Goal: Understand process/instructions: Learn about a topic

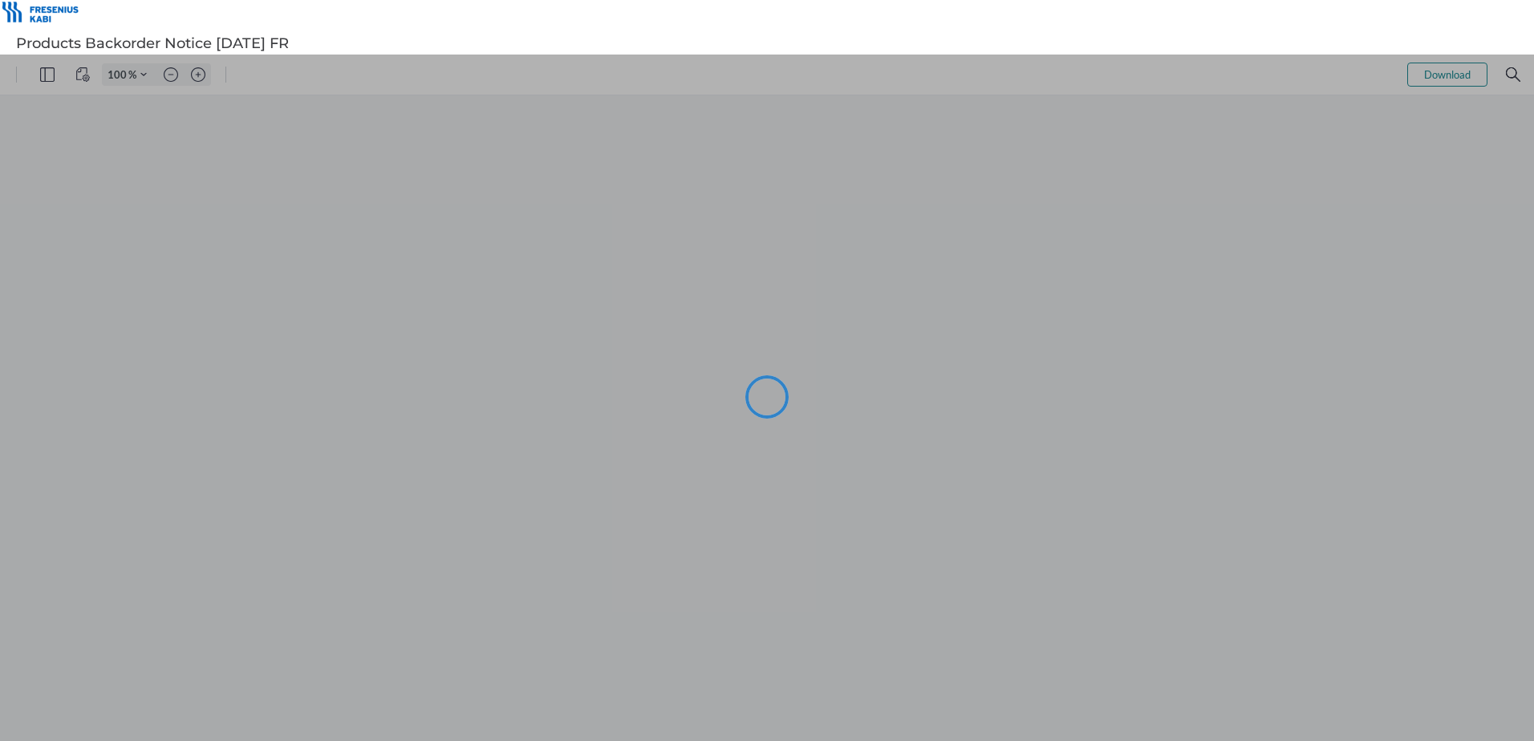
type input "101"
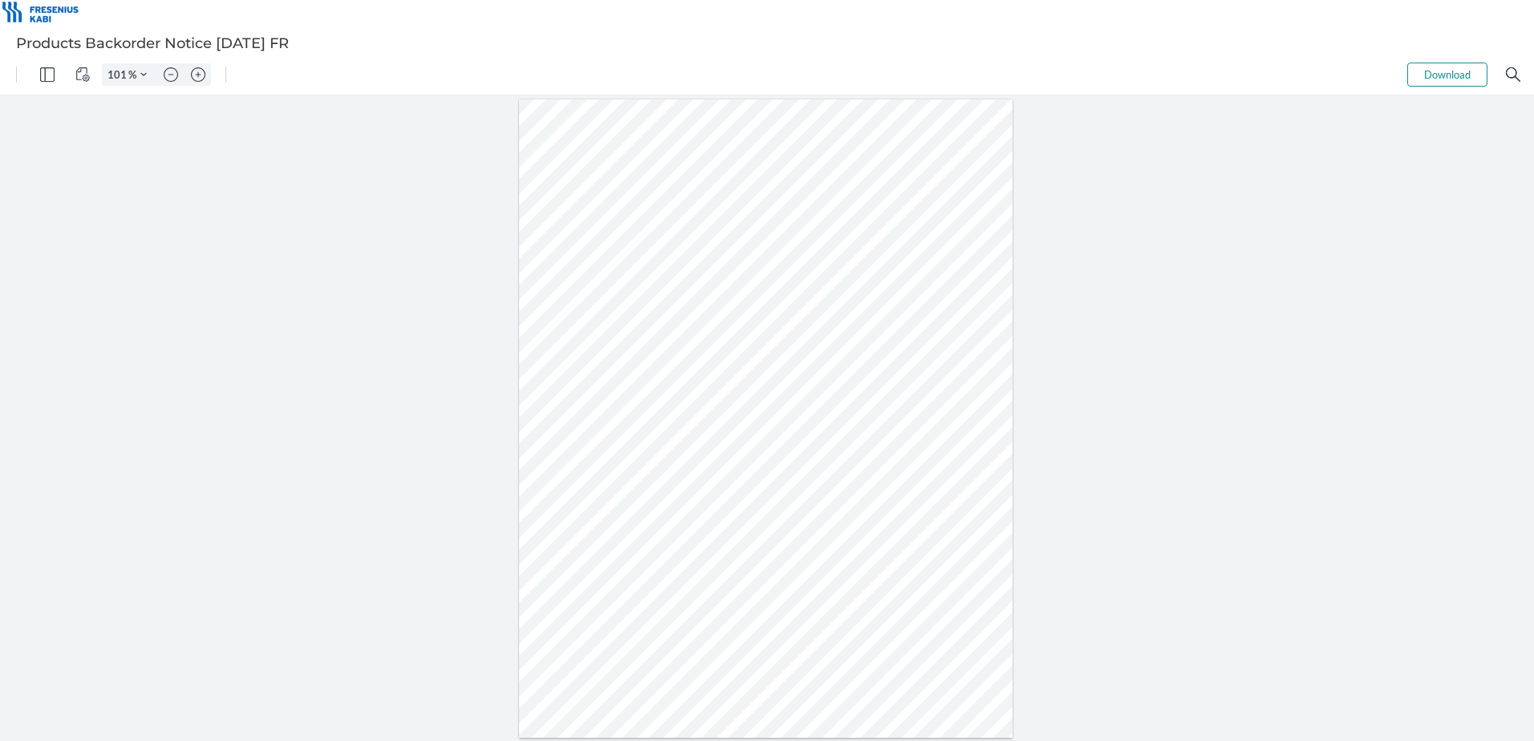
drag, startPoint x: 756, startPoint y: 408, endPoint x: 838, endPoint y: 409, distance: 81.9
click at [838, 409] on div at bounding box center [766, 420] width 494 height 640
